Goal: Task Accomplishment & Management: Manage account settings

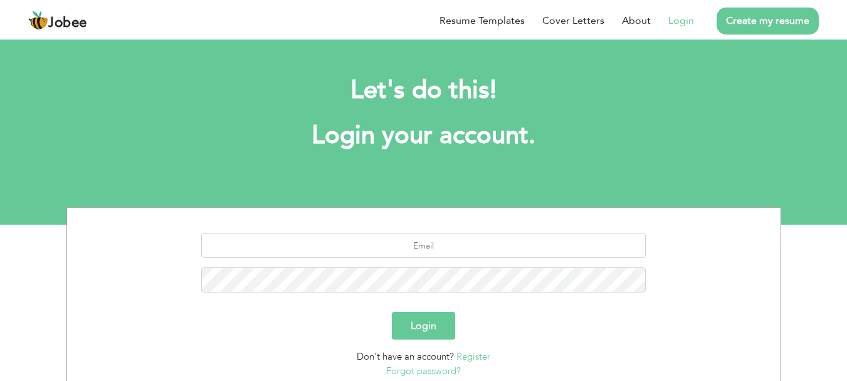
click at [681, 18] on link "Login" at bounding box center [681, 20] width 26 height 15
click at [678, 30] on li "Login" at bounding box center [672, 20] width 43 height 33
click at [683, 26] on link "Login" at bounding box center [681, 20] width 26 height 15
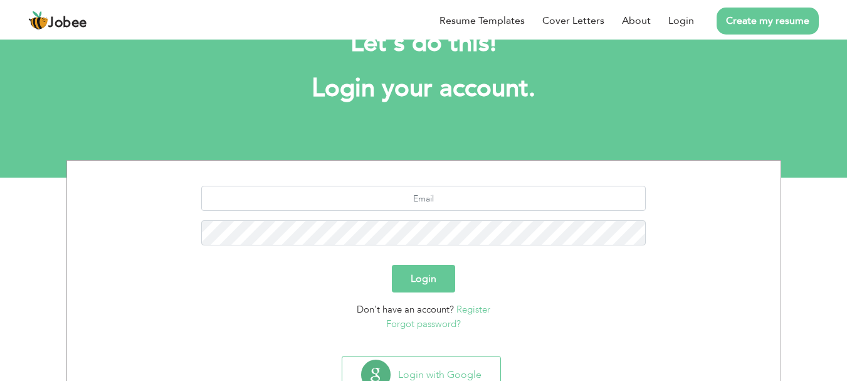
scroll to position [95, 0]
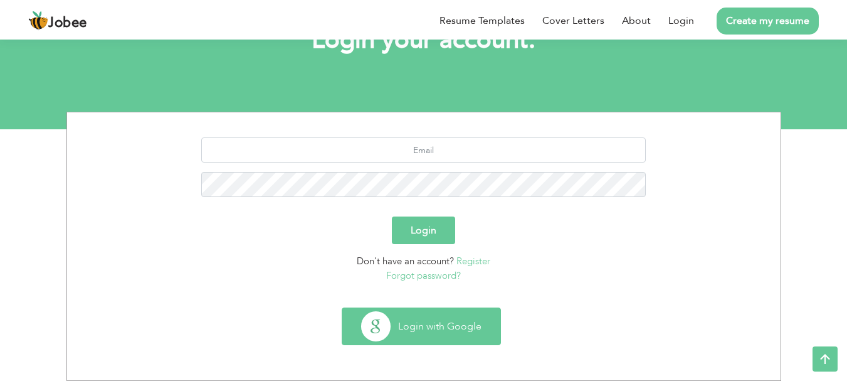
click at [403, 325] on button "Login with Google" at bounding box center [421, 326] width 158 height 36
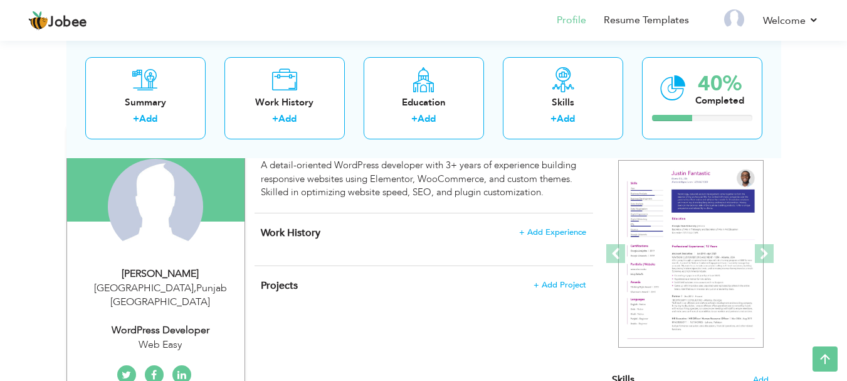
scroll to position [47, 0]
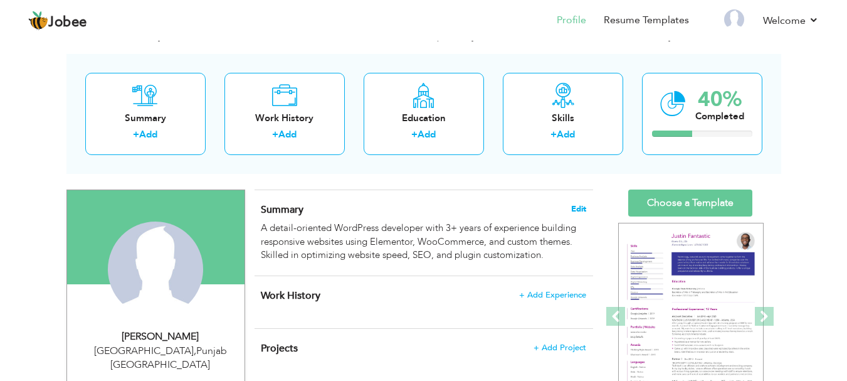
click at [579, 207] on span "Edit" at bounding box center [578, 208] width 15 height 9
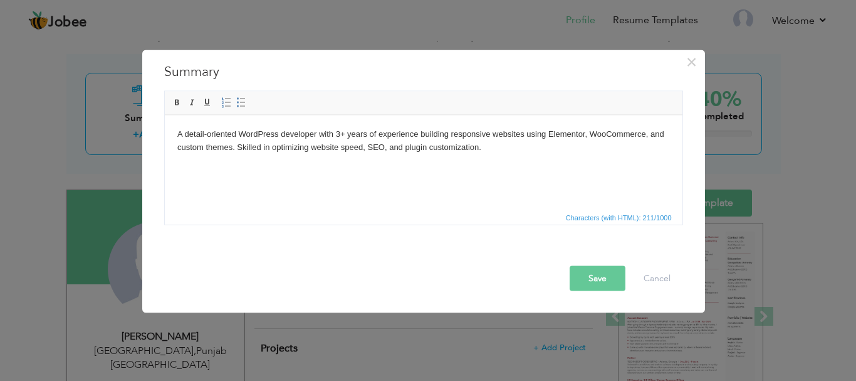
click at [591, 278] on button "Save" at bounding box center [598, 277] width 56 height 25
